Goal: Navigation & Orientation: Go to known website

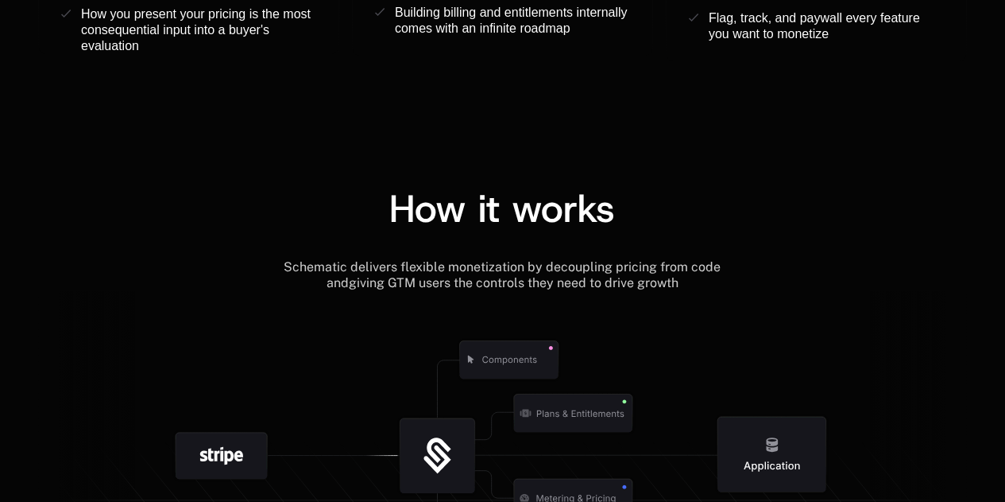
scroll to position [1907, 0]
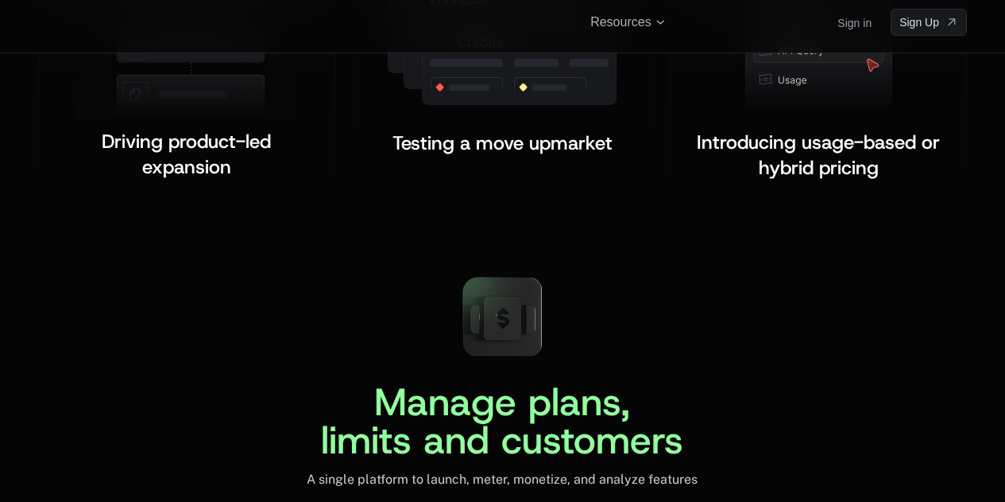
scroll to position [3104, 0]
